Goal: Task Accomplishment & Management: Manage account settings

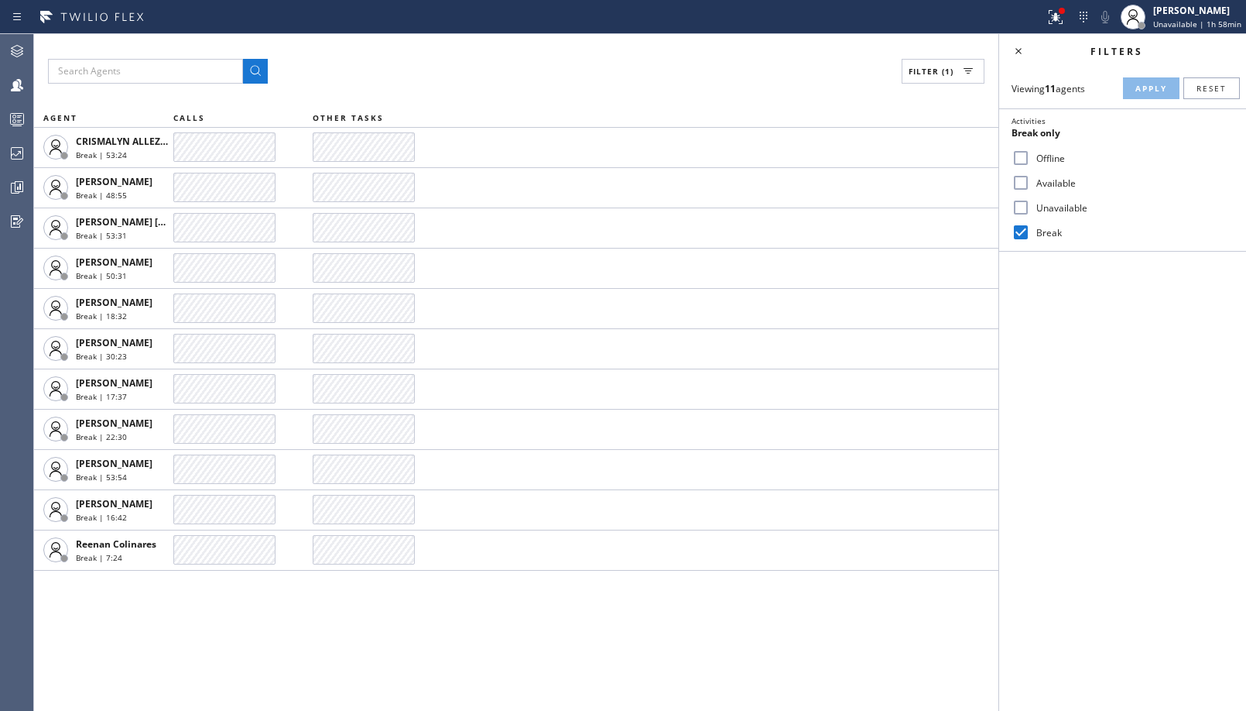
click at [1063, 210] on label "Unavailable" at bounding box center [1132, 207] width 204 height 13
click at [1030, 210] on input "Unavailable" at bounding box center [1021, 207] width 19 height 19
checkbox input "true"
click at [1040, 228] on label "Break" at bounding box center [1132, 232] width 204 height 13
click at [1030, 228] on input "Break" at bounding box center [1021, 232] width 19 height 19
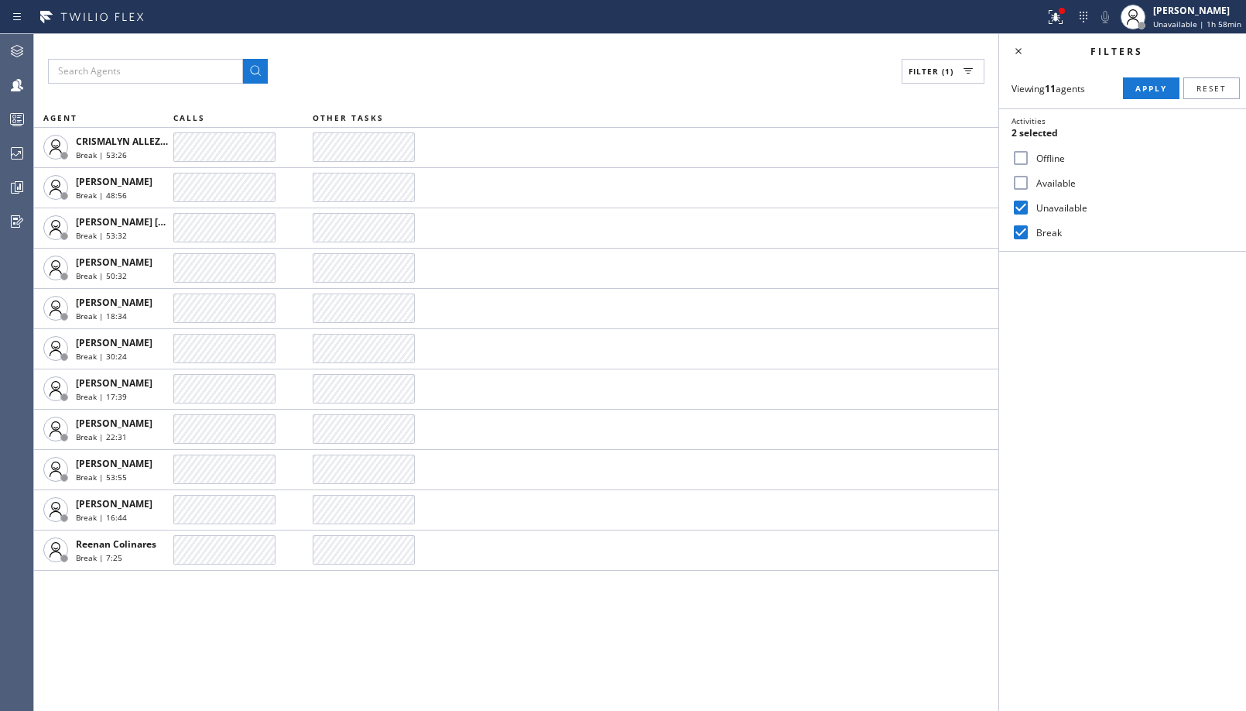
checkbox input "false"
click at [1152, 80] on button "Apply" at bounding box center [1151, 88] width 57 height 22
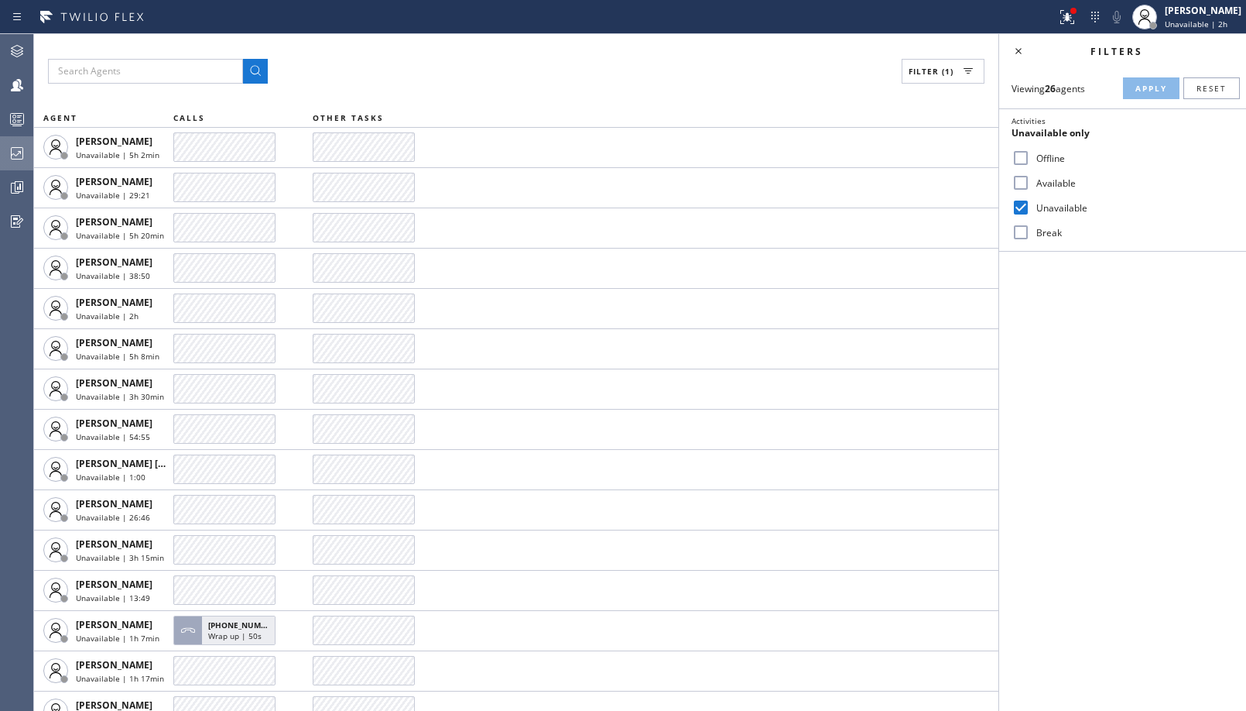
click at [19, 154] on icon at bounding box center [17, 153] width 19 height 19
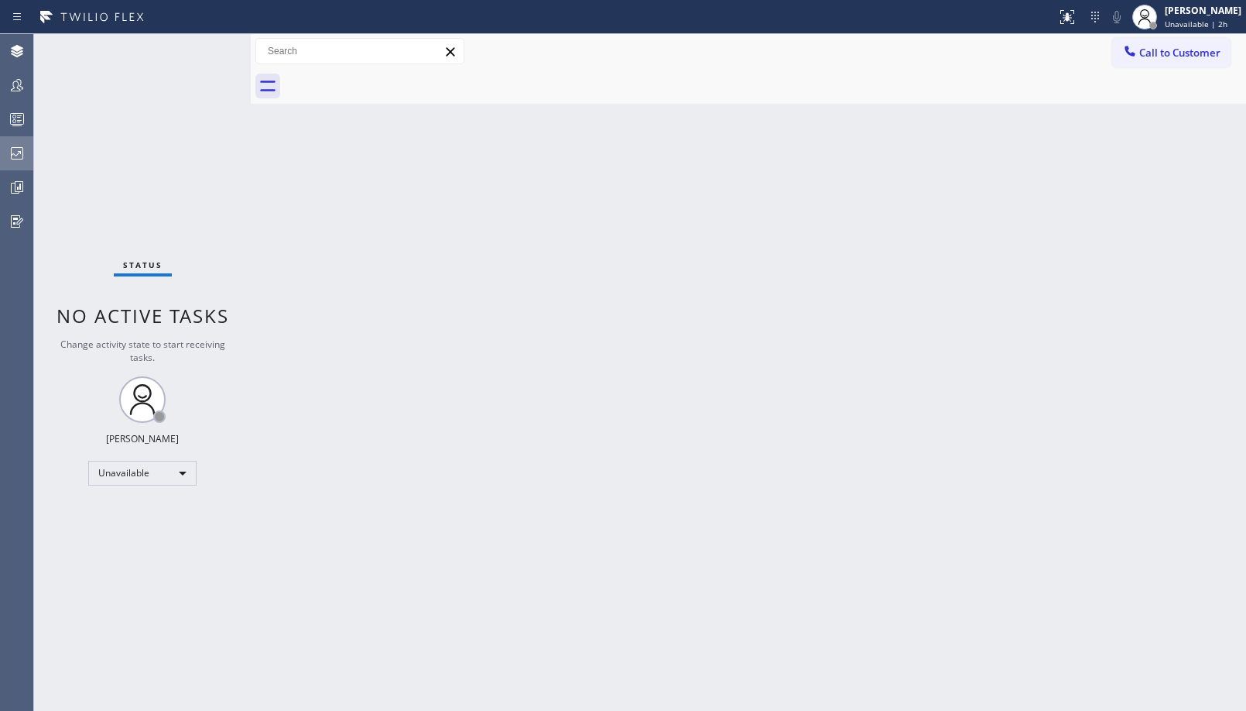
click at [12, 155] on icon at bounding box center [17, 153] width 12 height 12
click at [19, 159] on icon at bounding box center [17, 153] width 12 height 12
click at [8, 154] on icon at bounding box center [17, 153] width 19 height 19
click at [20, 148] on icon at bounding box center [17, 153] width 12 height 12
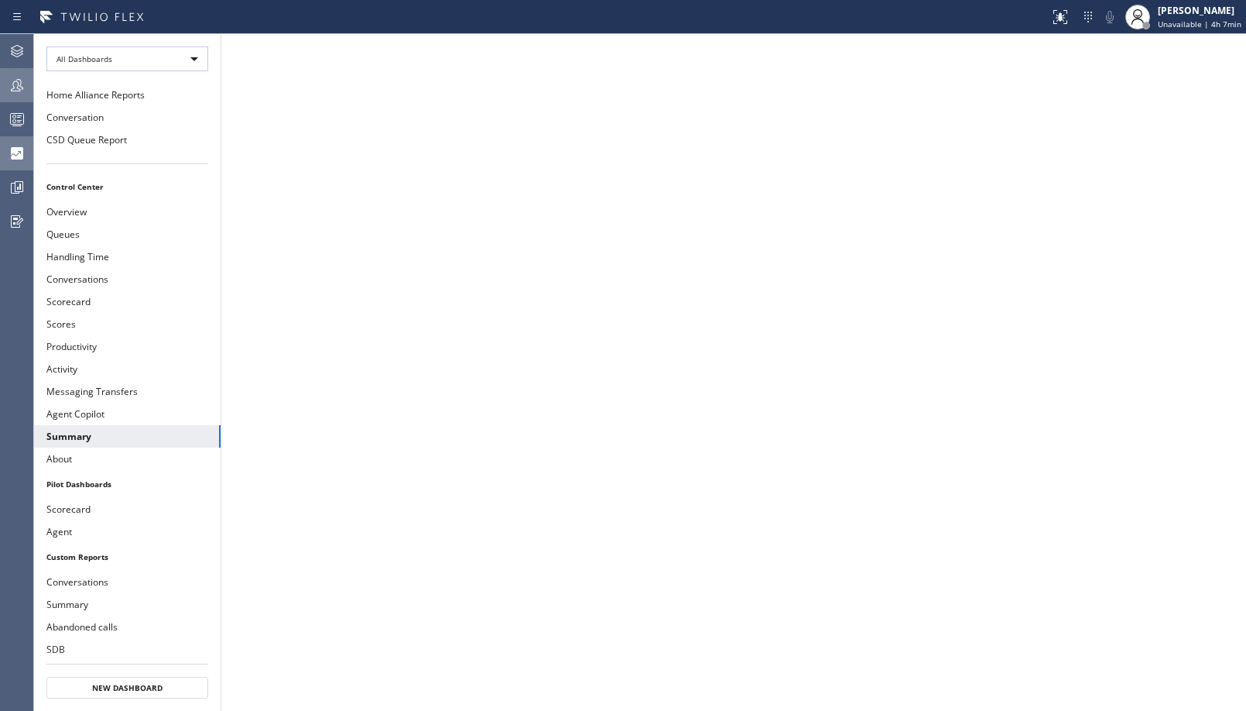
click at [28, 79] on div at bounding box center [17, 85] width 34 height 19
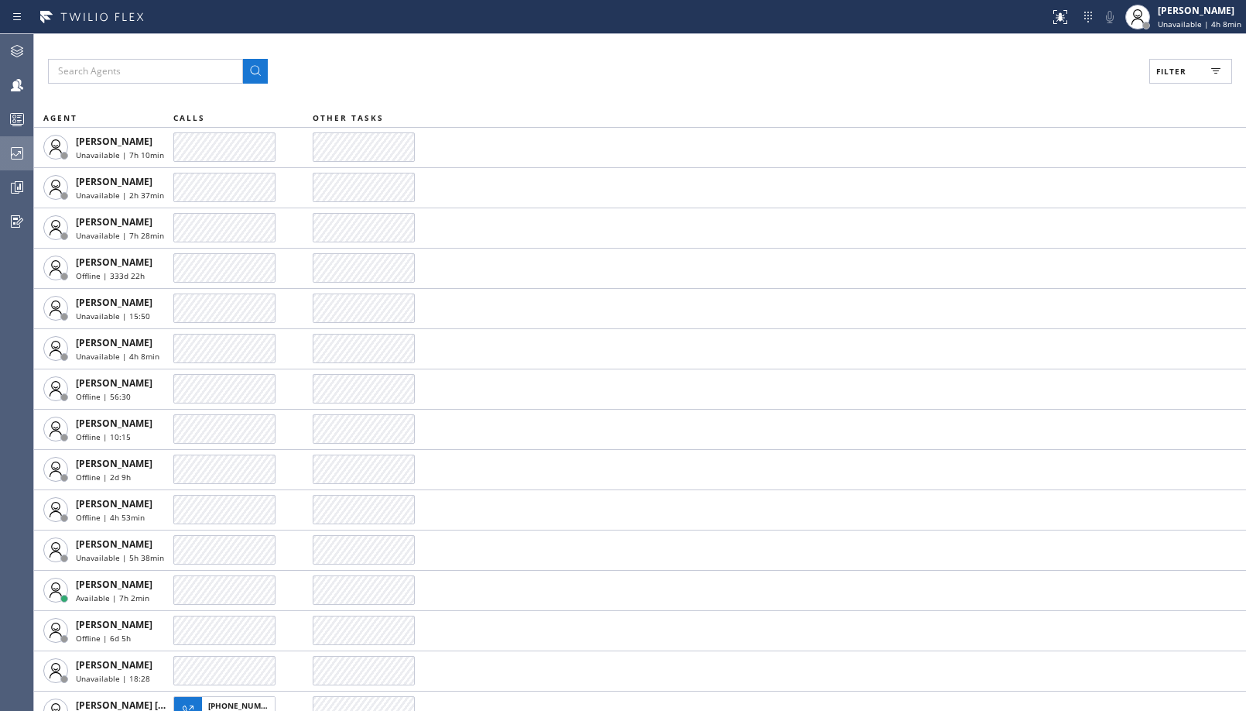
click at [22, 149] on icon at bounding box center [17, 153] width 19 height 19
